Goal: Transaction & Acquisition: Purchase product/service

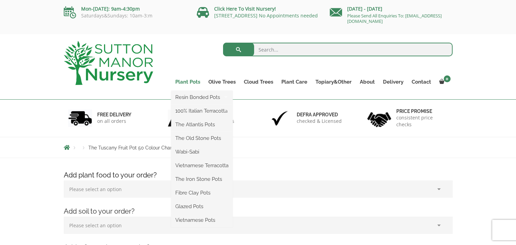
click at [194, 81] on link "Plant Pots" at bounding box center [187, 82] width 33 height 10
click at [187, 83] on link "Plant Pots" at bounding box center [187, 82] width 33 height 10
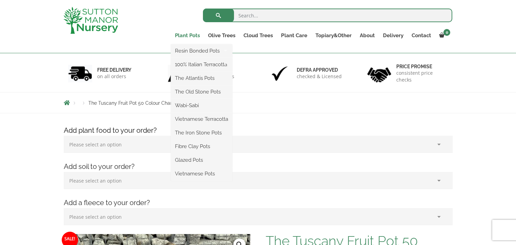
scroll to position [102, 0]
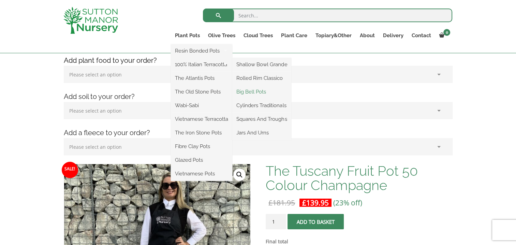
click at [268, 93] on link "Big Bell Pots" at bounding box center [261, 92] width 59 height 10
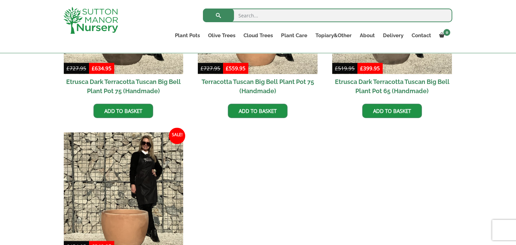
scroll to position [717, 0]
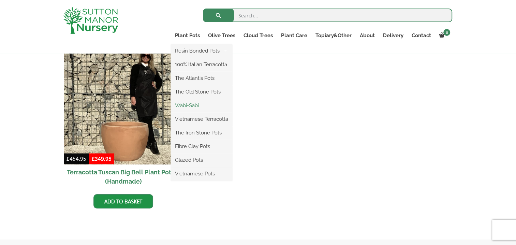
click at [186, 106] on link "Wabi-Sabi" at bounding box center [201, 105] width 61 height 10
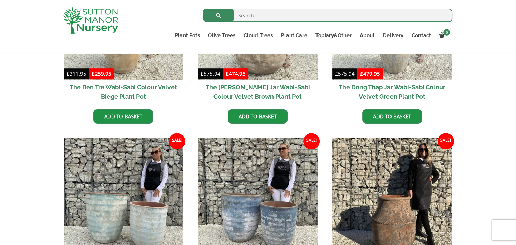
scroll to position [341, 0]
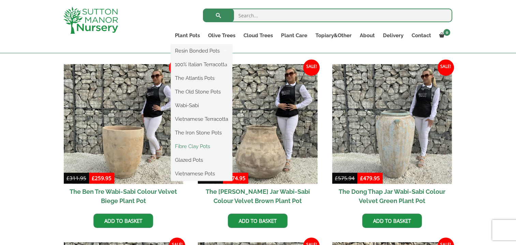
click at [186, 146] on link "Fibre Clay Pots" at bounding box center [201, 146] width 61 height 10
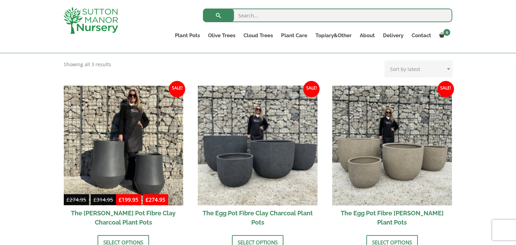
scroll to position [239, 0]
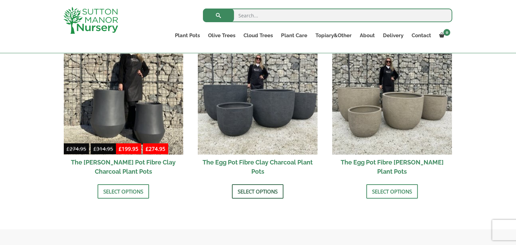
click at [245, 190] on link "Select options" at bounding box center [258, 191] width 52 height 14
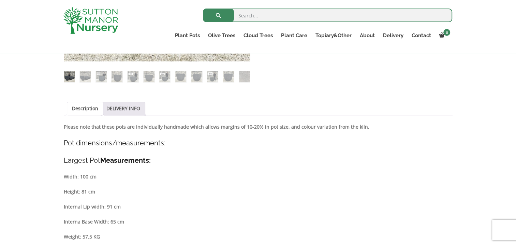
scroll to position [307, 0]
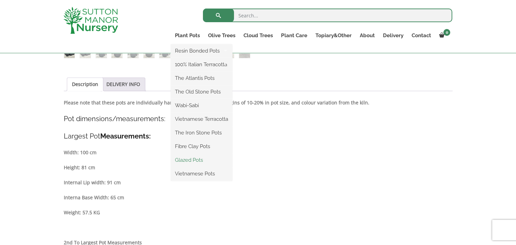
click at [190, 160] on link "Glazed Pots" at bounding box center [201, 160] width 61 height 10
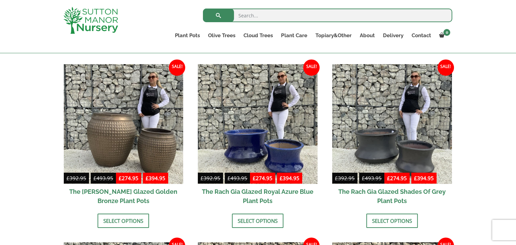
scroll to position [444, 0]
